Goal: Task Accomplishment & Management: Manage account settings

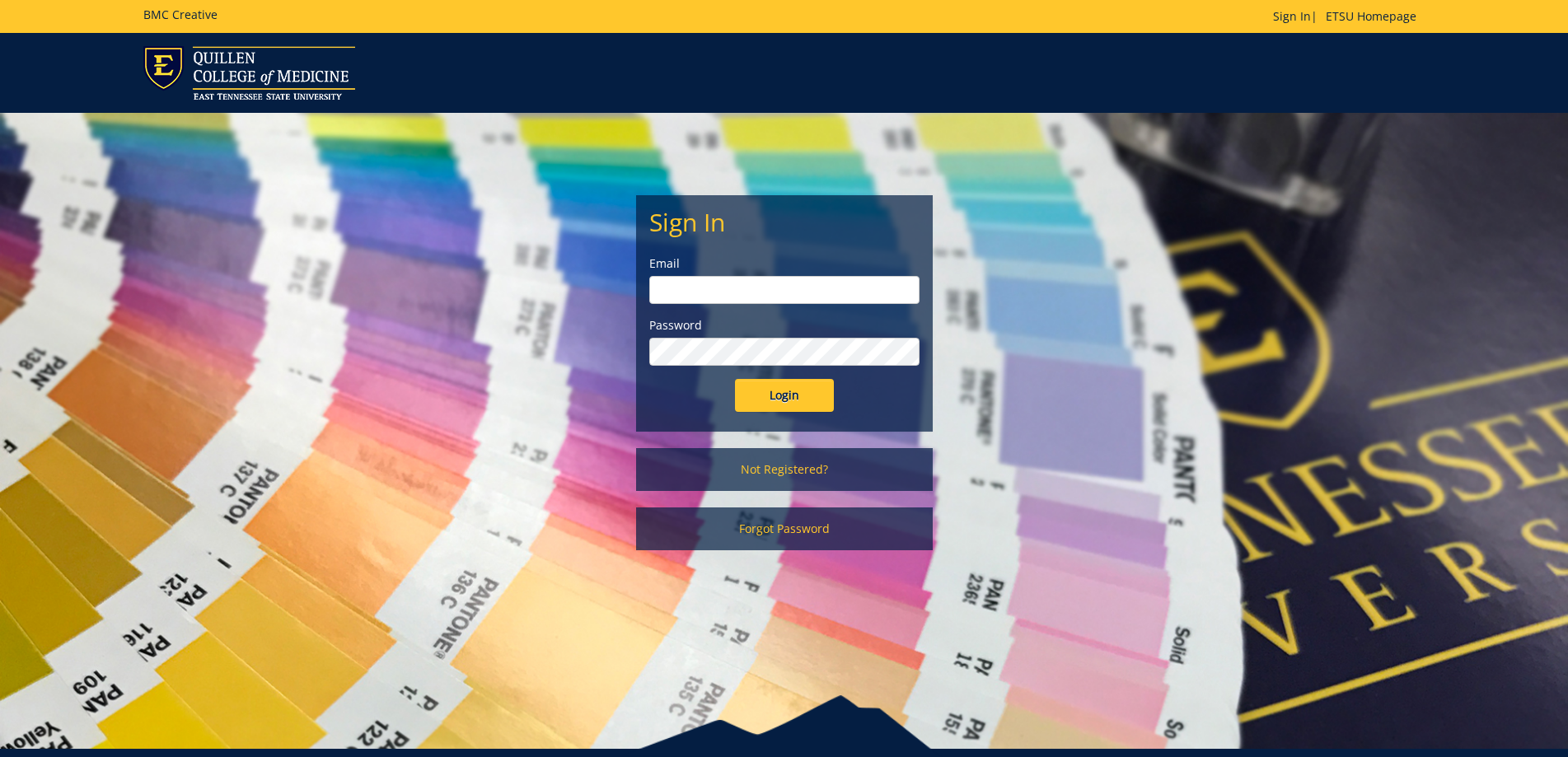
type input "[EMAIL_ADDRESS][DOMAIN_NAME]"
drag, startPoint x: 797, startPoint y: 380, endPoint x: 791, endPoint y: 402, distance: 22.8
click at [791, 402] on input "Login" at bounding box center [784, 396] width 99 height 33
click at [790, 401] on input "Login" at bounding box center [784, 396] width 99 height 33
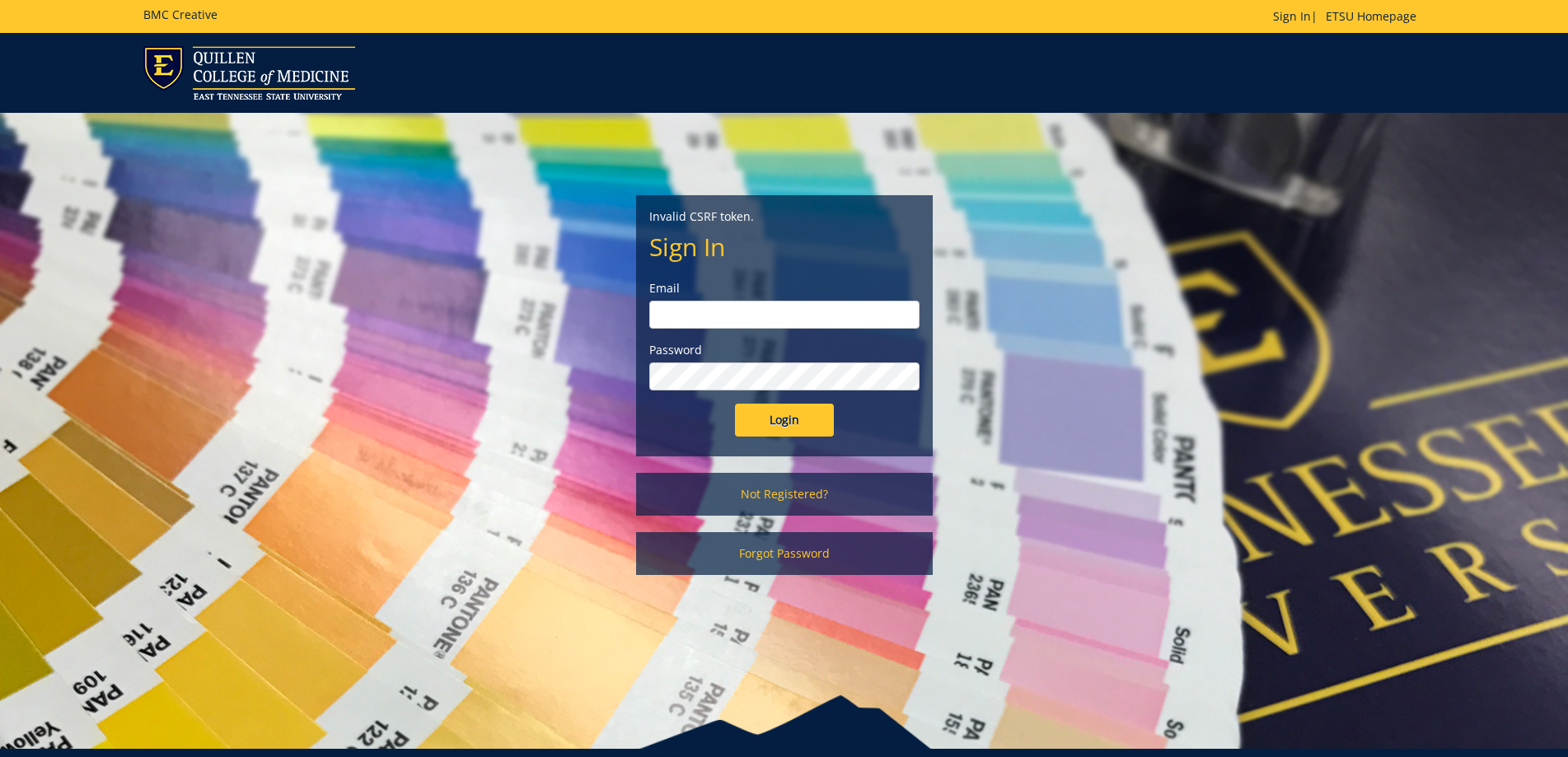
type input "[EMAIL_ADDRESS][DOMAIN_NAME]"
drag, startPoint x: 758, startPoint y: 420, endPoint x: 736, endPoint y: 422, distance: 22.1
click at [757, 420] on input "Login" at bounding box center [784, 420] width 99 height 33
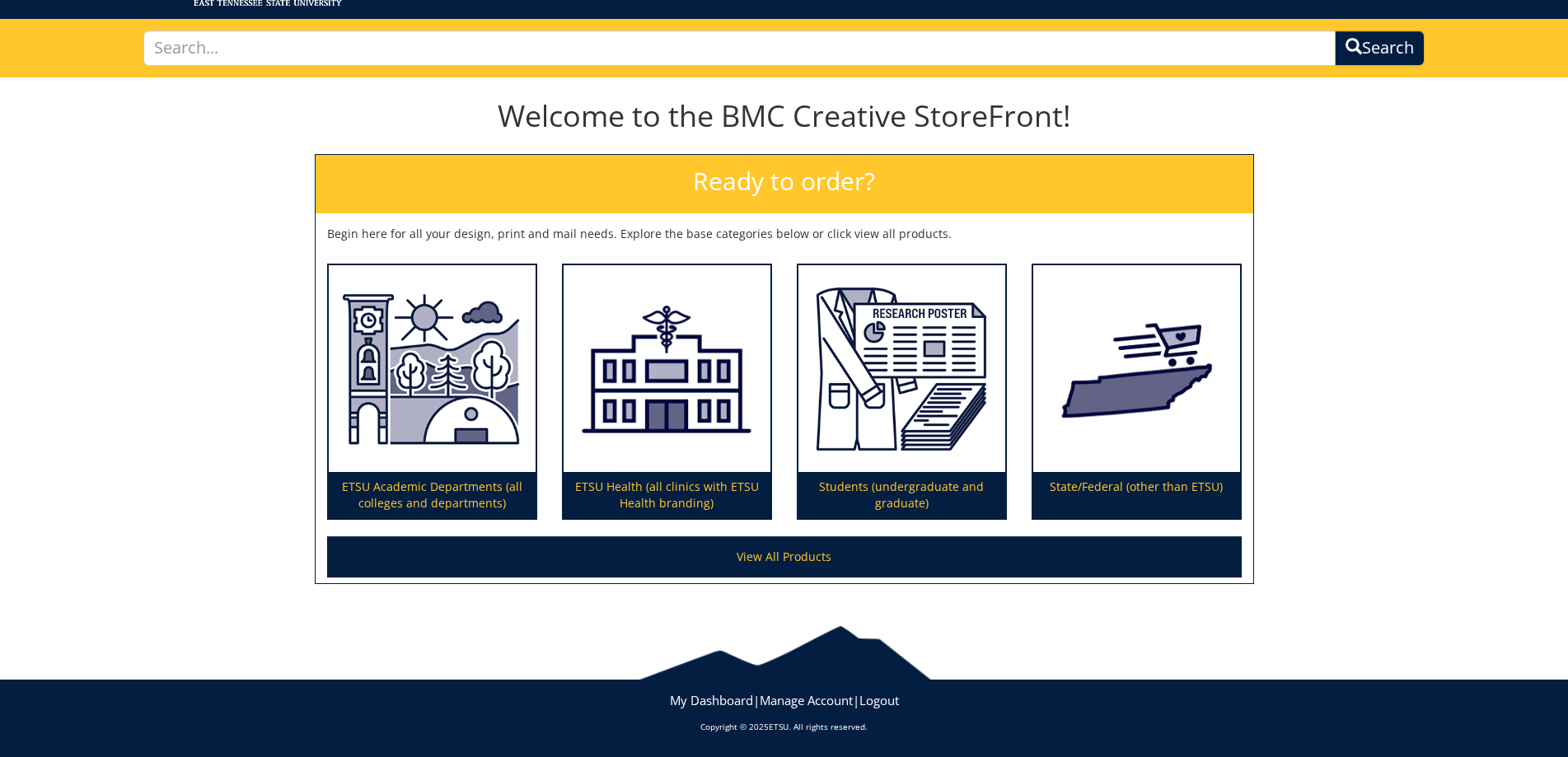
scroll to position [12, 0]
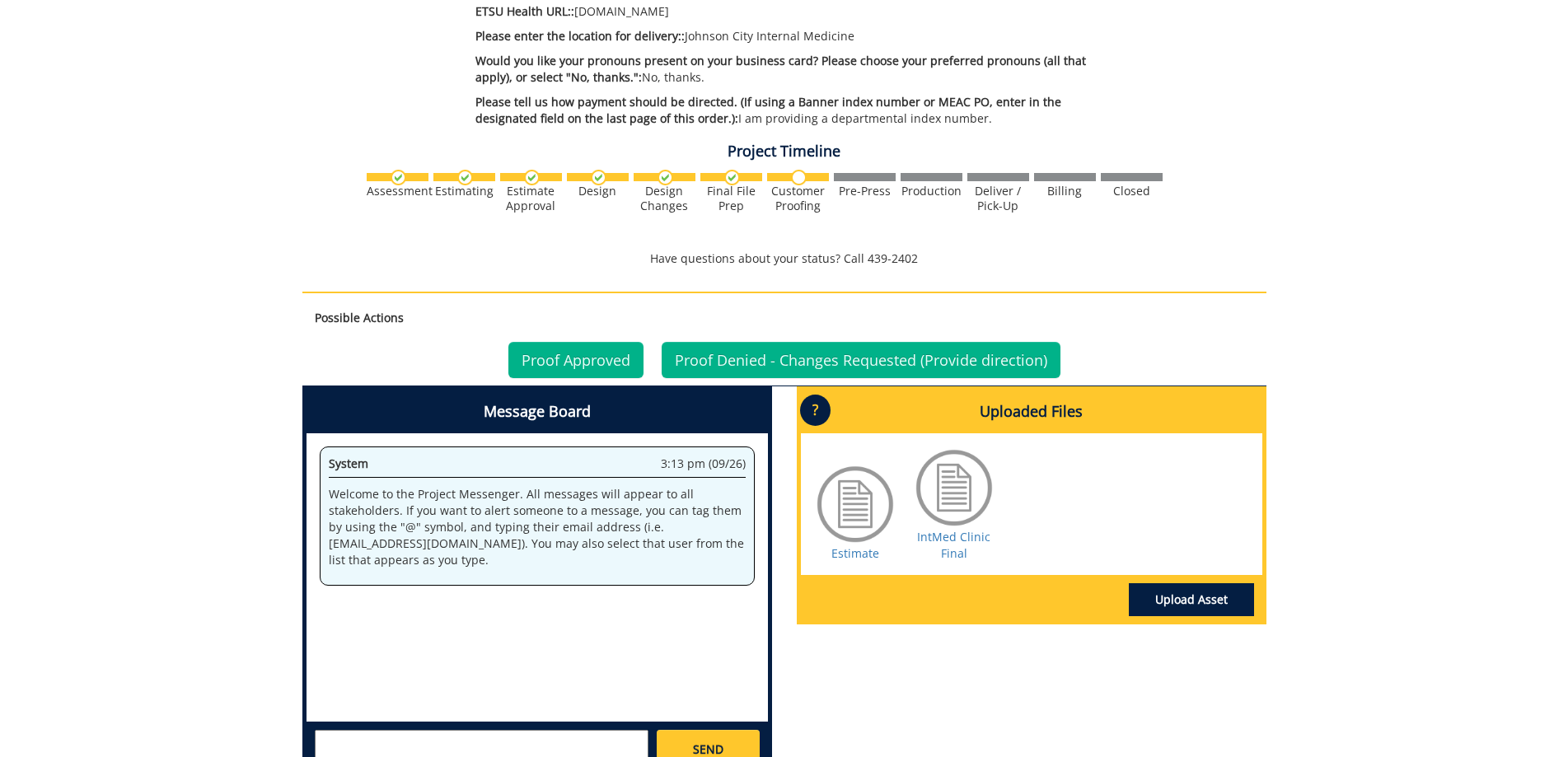
scroll to position [824, 0]
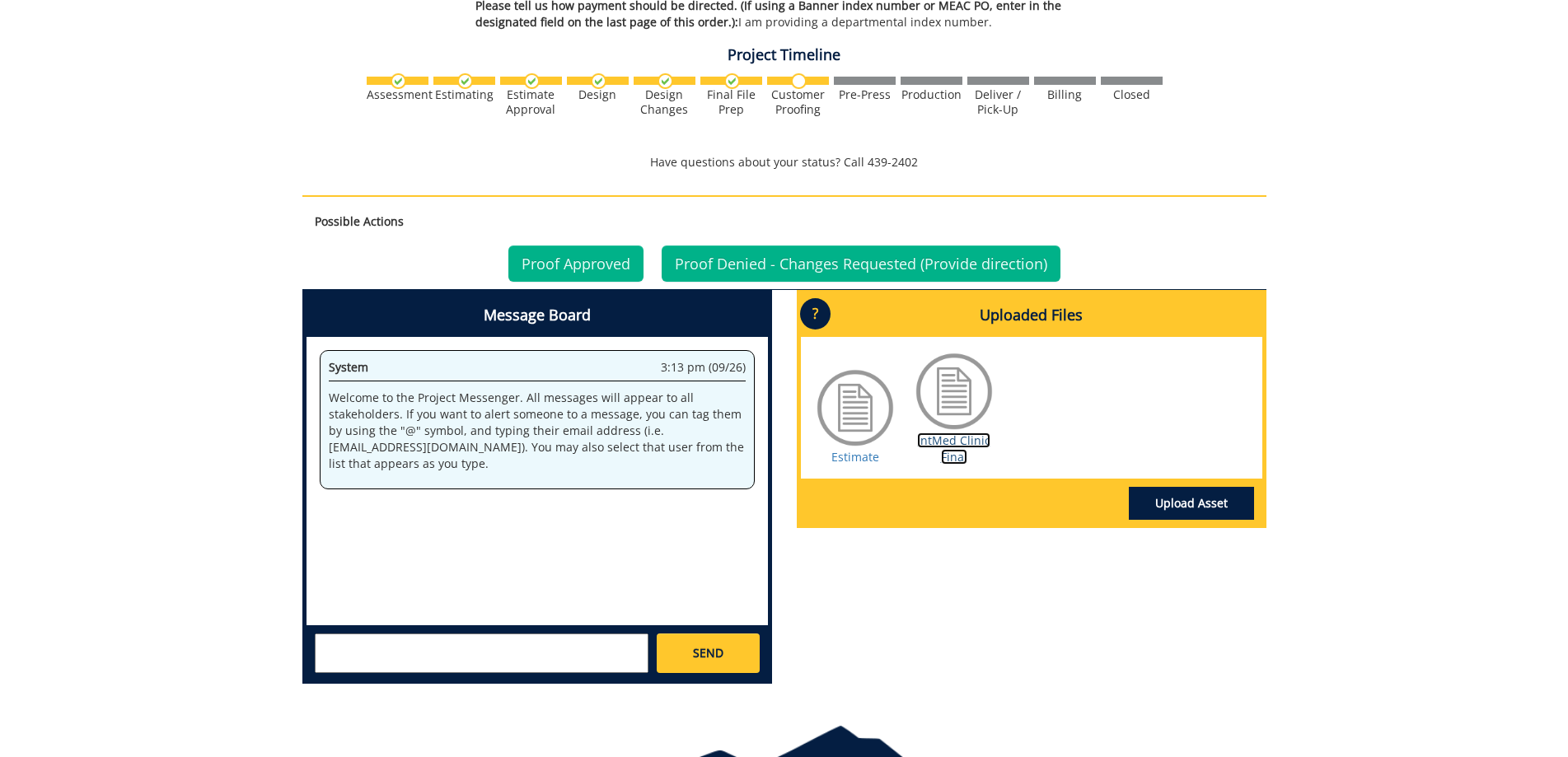
click at [938, 447] on link "IntMed Clinic Final" at bounding box center [954, 448] width 74 height 32
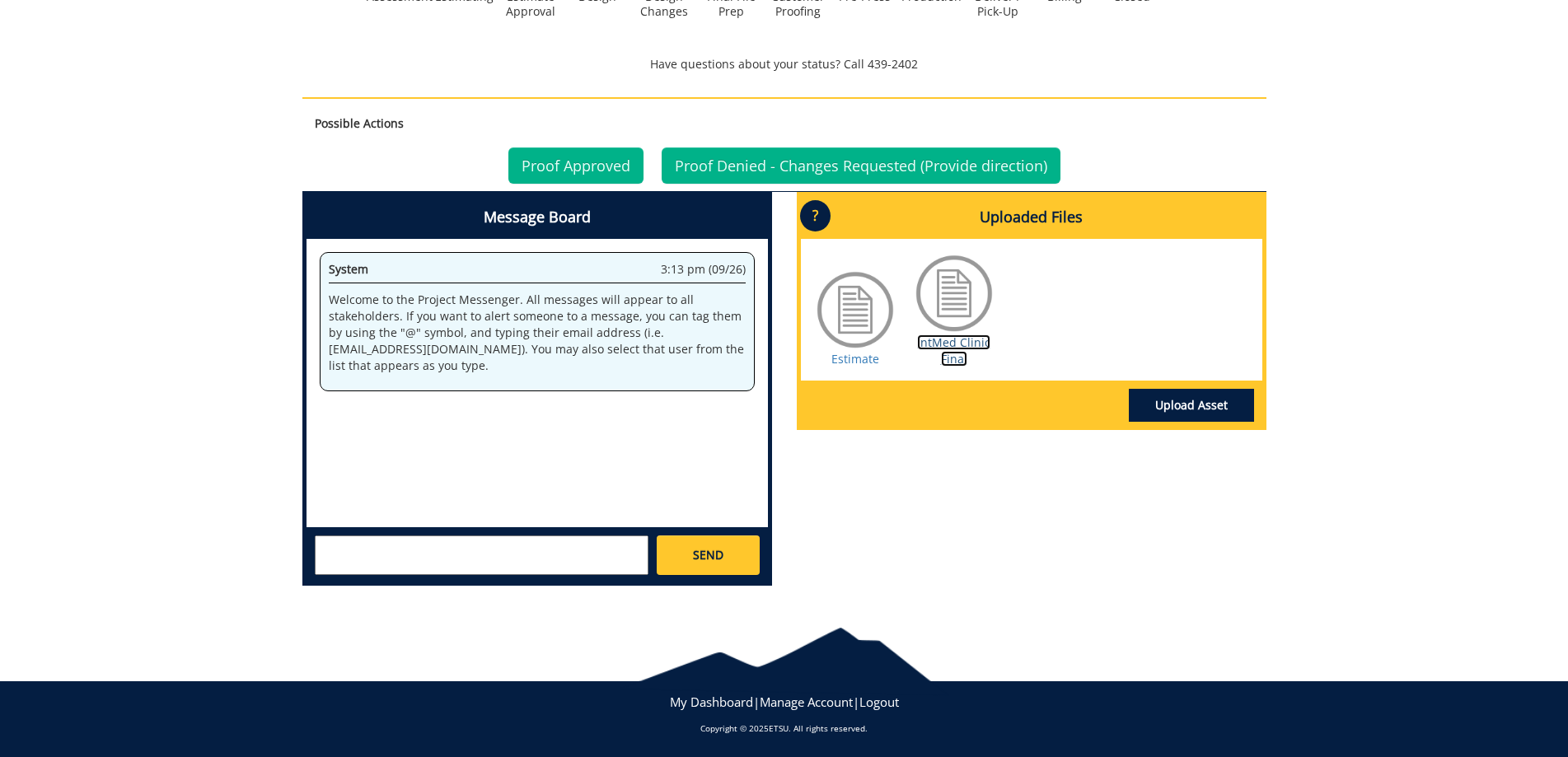
scroll to position [923, 0]
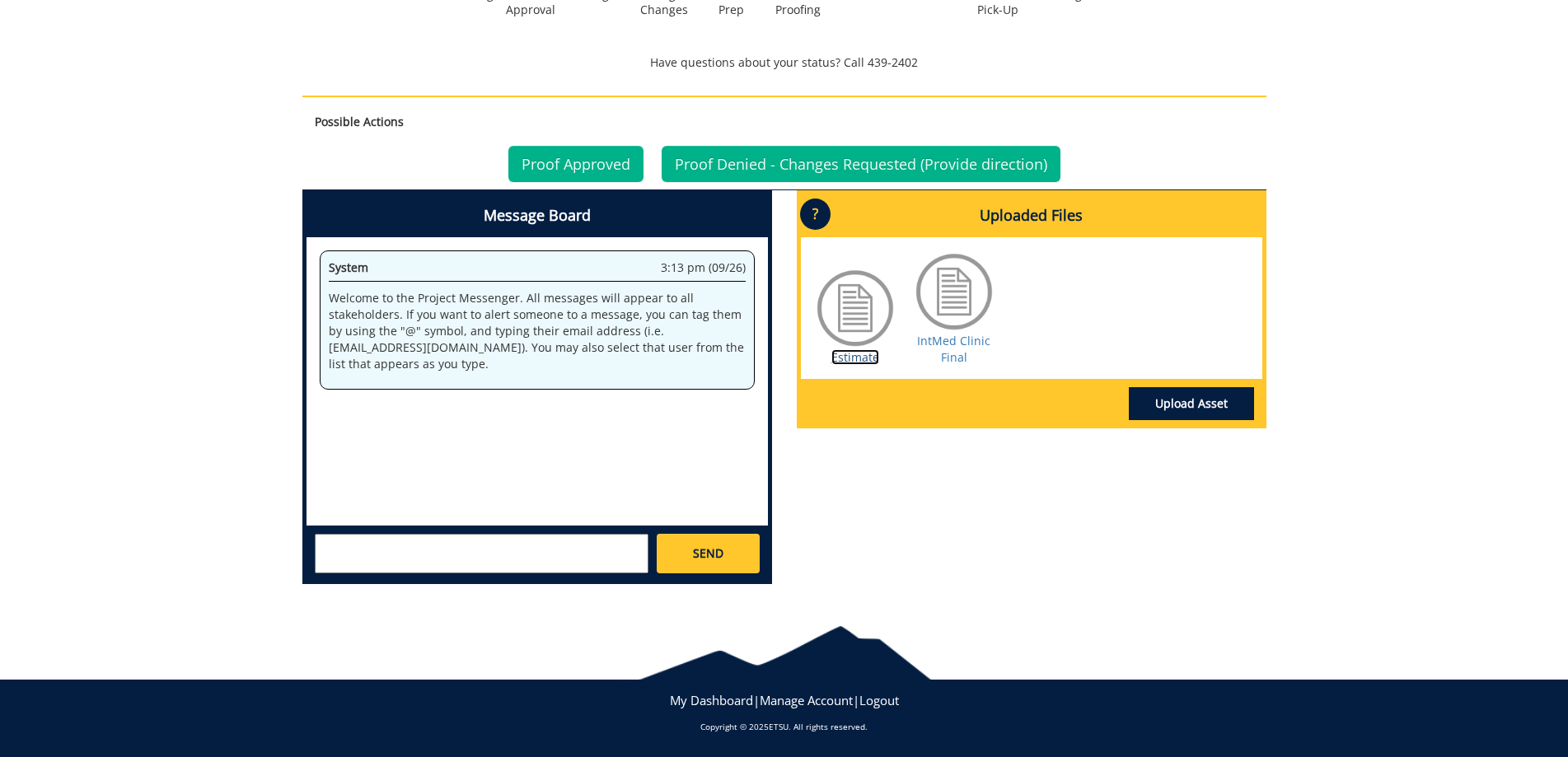
click at [854, 354] on link "Estimate" at bounding box center [855, 357] width 48 height 16
click at [967, 355] on div "IntMed Clinic Final" at bounding box center [954, 307] width 83 height 115
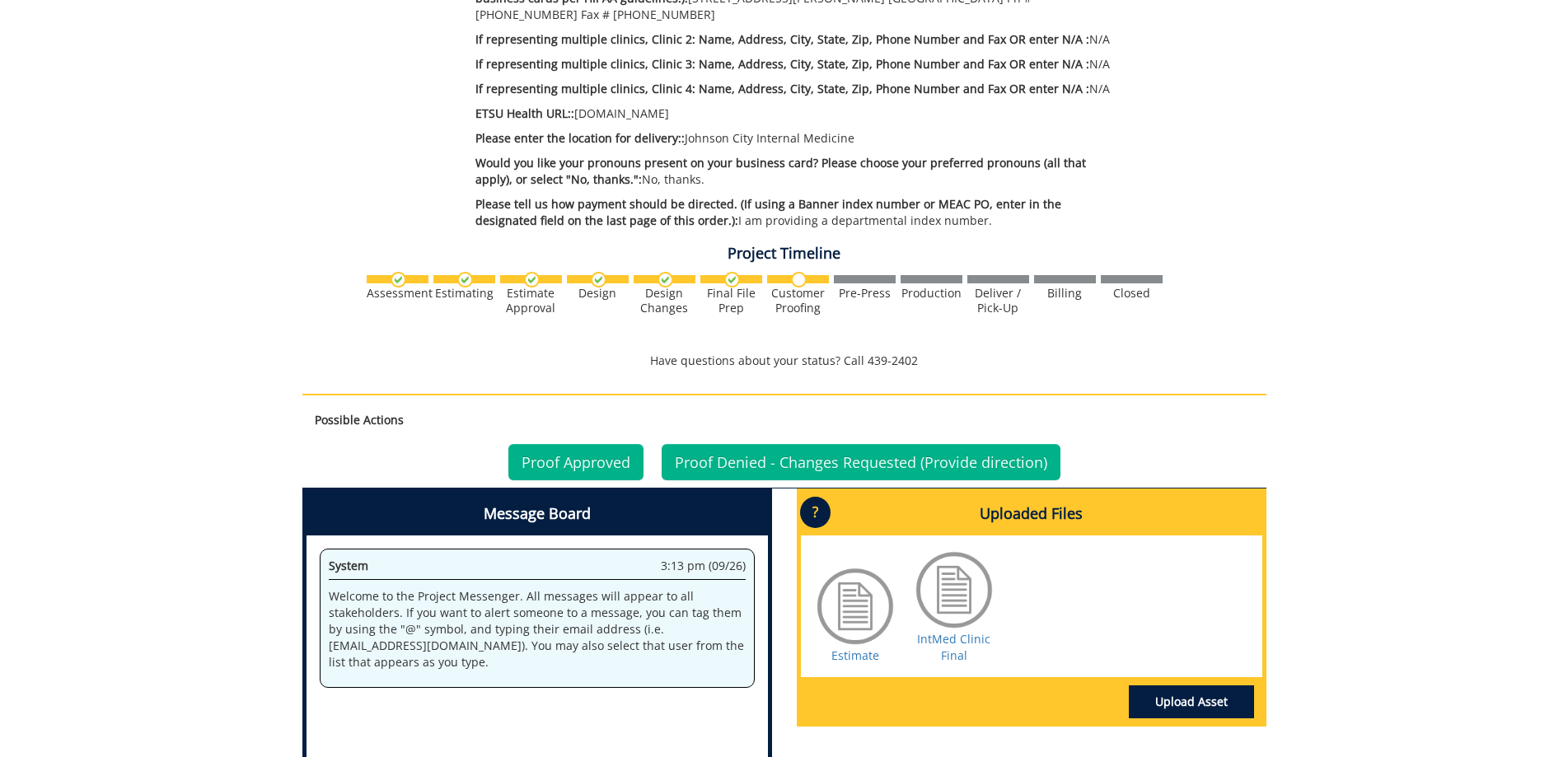
scroll to position [594, 0]
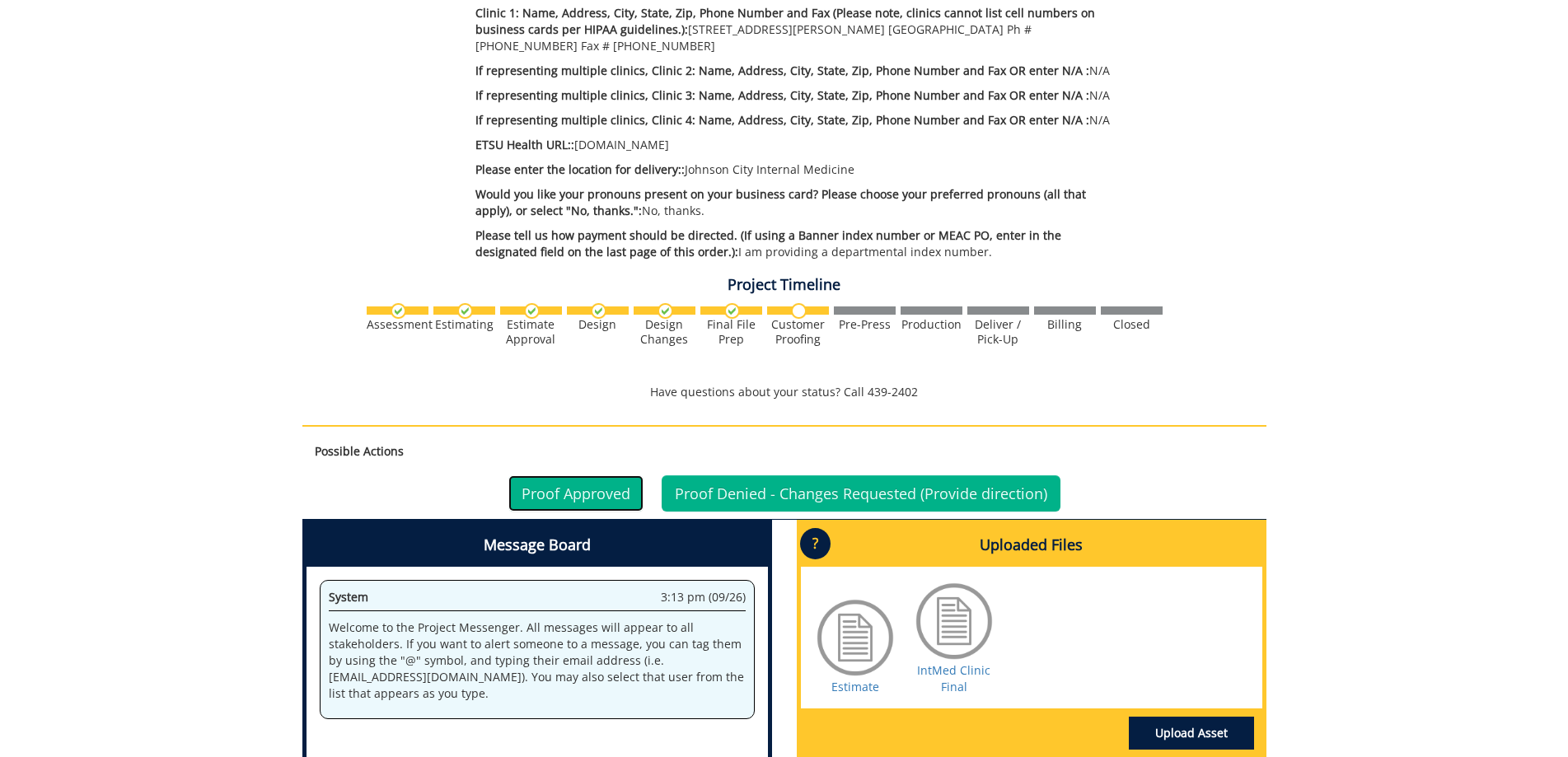
click at [602, 486] on link "Proof Approved" at bounding box center [577, 493] width 136 height 36
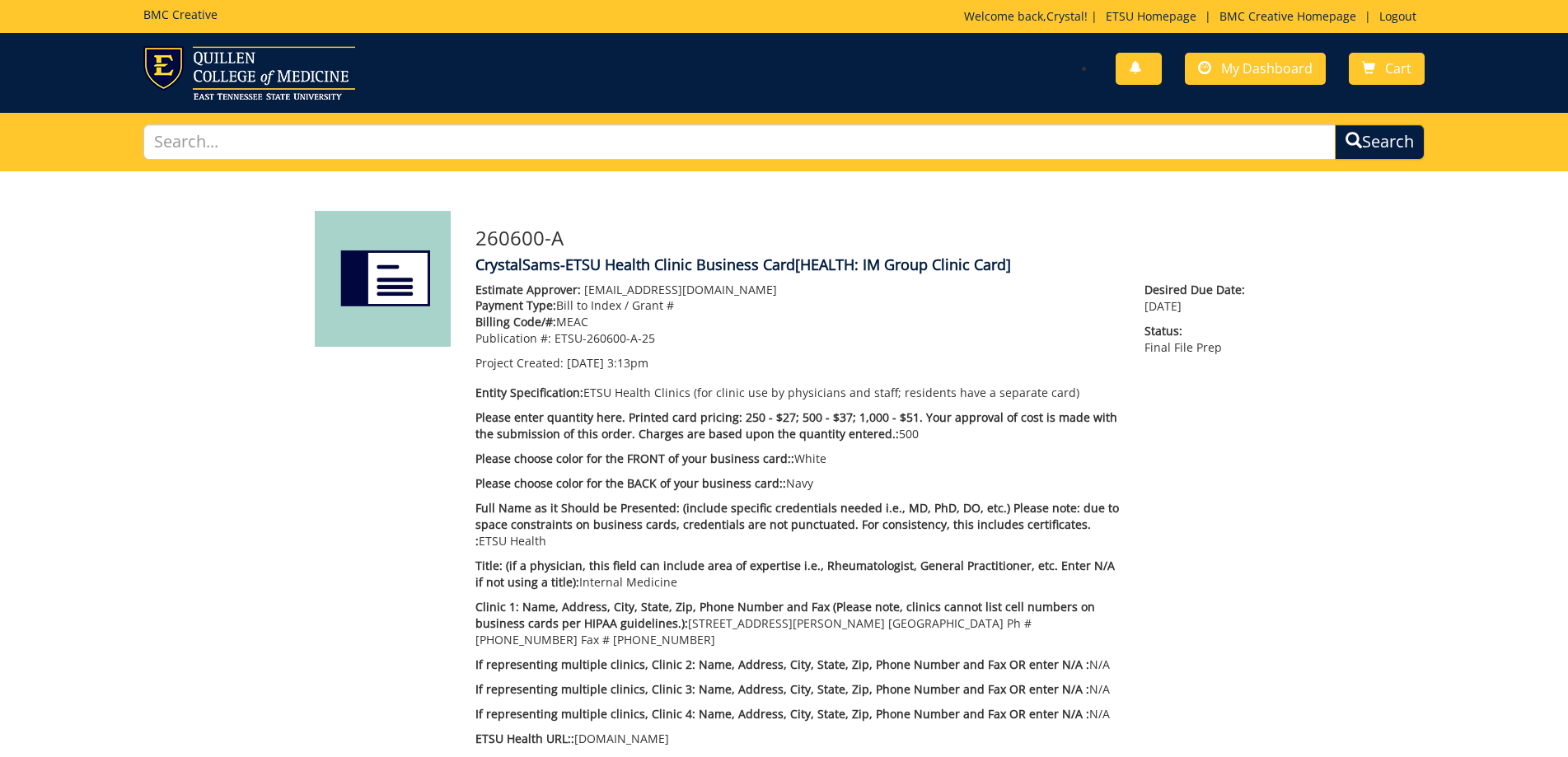
click at [912, 4] on div "BMC Creative Welcome back, [PERSON_NAME] ! | ETSU Homepage | BMC Creative Homep…" at bounding box center [784, 17] width 1307 height 33
